Goal: Obtain resource: Obtain resource

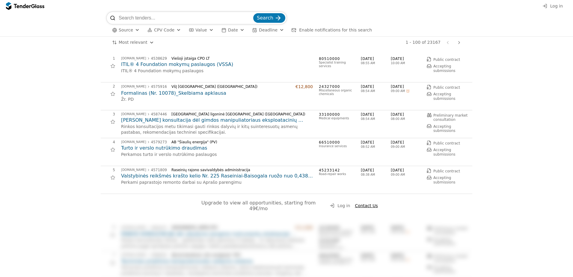
click at [183, 65] on h2 "ITIL® 4 Foundation mokymų paslaugos (VSSA)" at bounding box center [217, 64] width 192 height 7
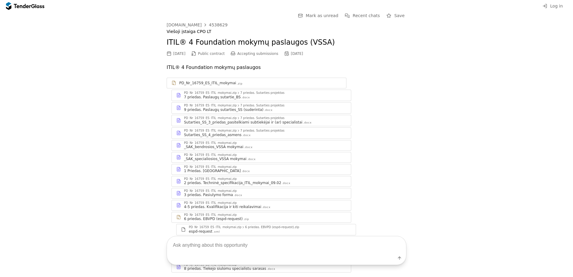
click at [228, 250] on textarea at bounding box center [286, 245] width 239 height 18
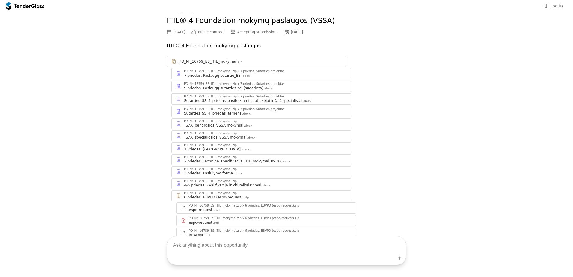
scroll to position [58, 0]
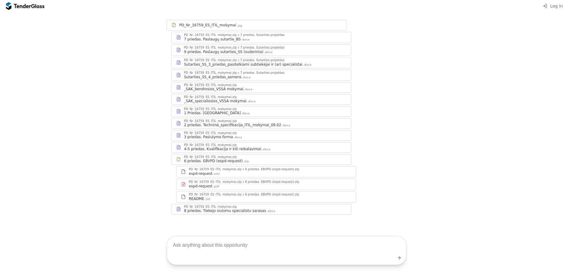
click at [201, 36] on div "PD_Nr_16759_ES_ITIL_mokymai.zip" at bounding box center [210, 35] width 53 height 3
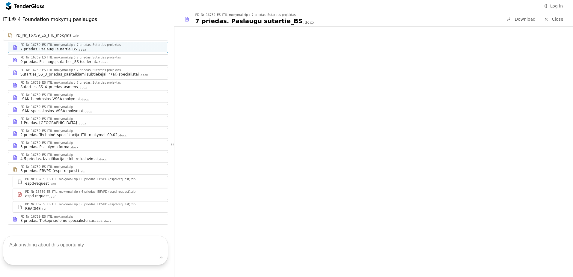
click at [33, 251] on textarea at bounding box center [85, 245] width 165 height 18
click at [91, 56] on div "7 priedas. Sutarties projektas" at bounding box center [99, 57] width 44 height 3
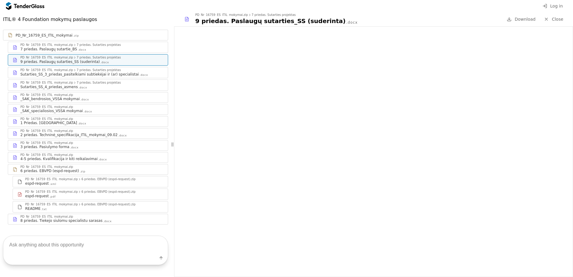
click at [38, 116] on div "PD_Nr_16759_ES_ITIL_mokymai.zip 1 Priedas. Terminai .docx" at bounding box center [88, 121] width 160 height 10
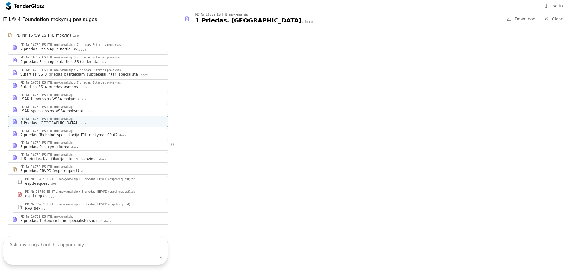
click at [48, 169] on div "6 priedas. EBVPD (espd-request)" at bounding box center [49, 171] width 59 height 5
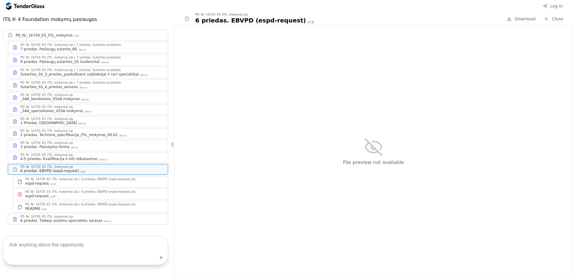
click at [50, 157] on div "4-5 priedas. Kvalifikacija ir kiti reikalavimai" at bounding box center [58, 159] width 77 height 5
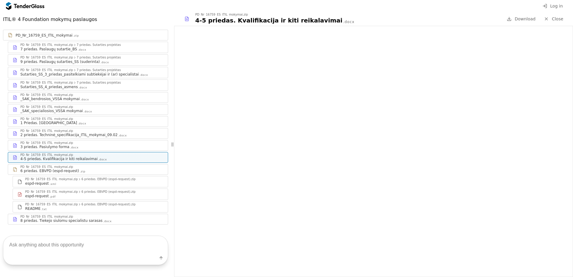
drag, startPoint x: 35, startPoint y: 6, endPoint x: 104, endPoint y: 25, distance: 70.8
click at [35, 6] on div at bounding box center [39, 6] width 9 height 4
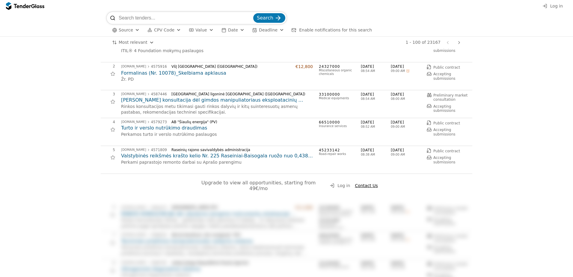
scroll to position [60, 0]
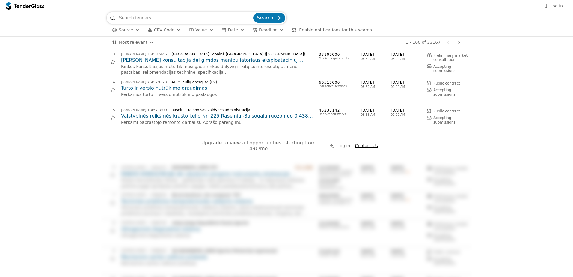
click at [183, 117] on h2 "Valstybinės reikšmės krašto kelio Nr. 225 Raseiniai-Baisogala ruožo nuo 0,438 i…" at bounding box center [217, 116] width 192 height 7
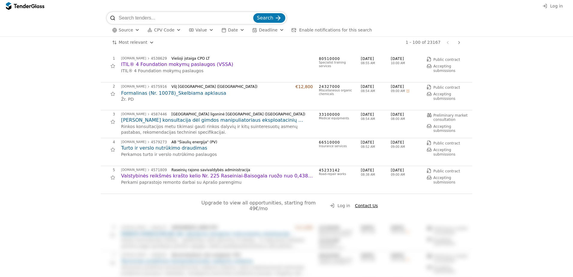
click at [128, 31] on span "Source" at bounding box center [126, 30] width 14 height 5
click at [129, 42] on div at bounding box center [130, 42] width 5 height 5
click at [187, 66] on span "Apply" at bounding box center [189, 65] width 12 height 5
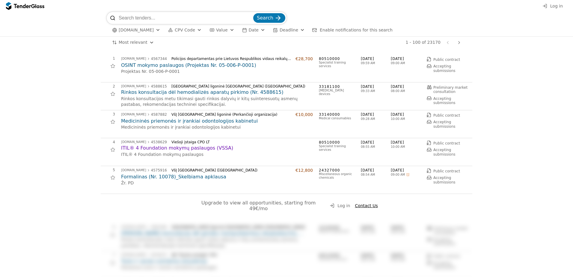
click at [458, 42] on div at bounding box center [459, 43] width 14 height 16
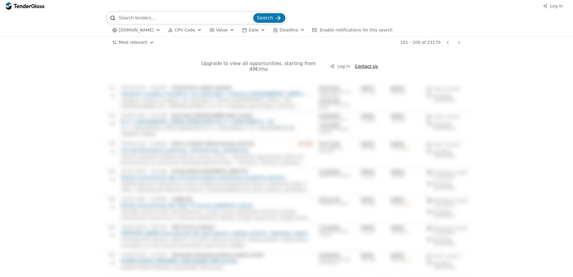
click at [23, 6] on div at bounding box center [22, 6] width 17 height 4
